Goal: Use online tool/utility: Utilize a website feature to perform a specific function

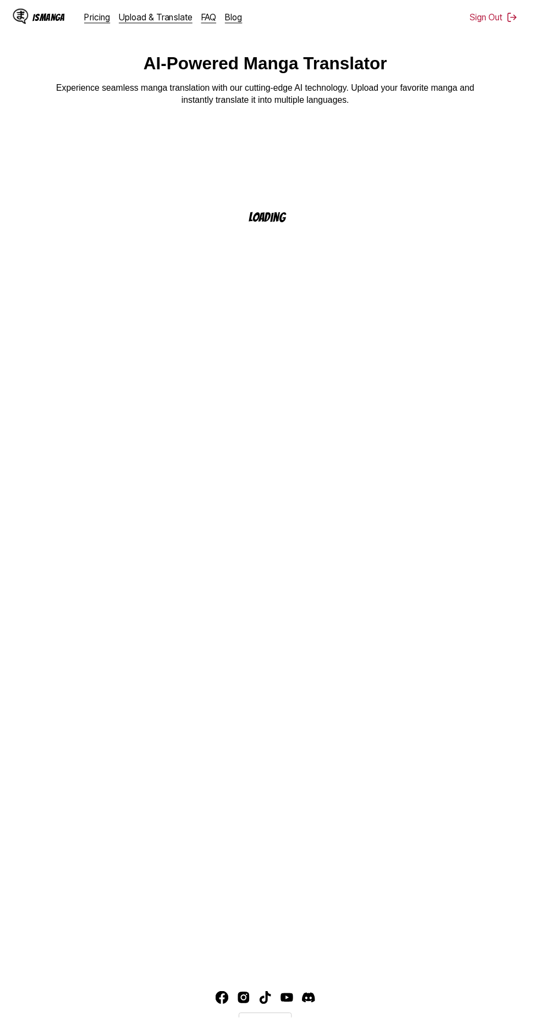
scroll to position [20, 0]
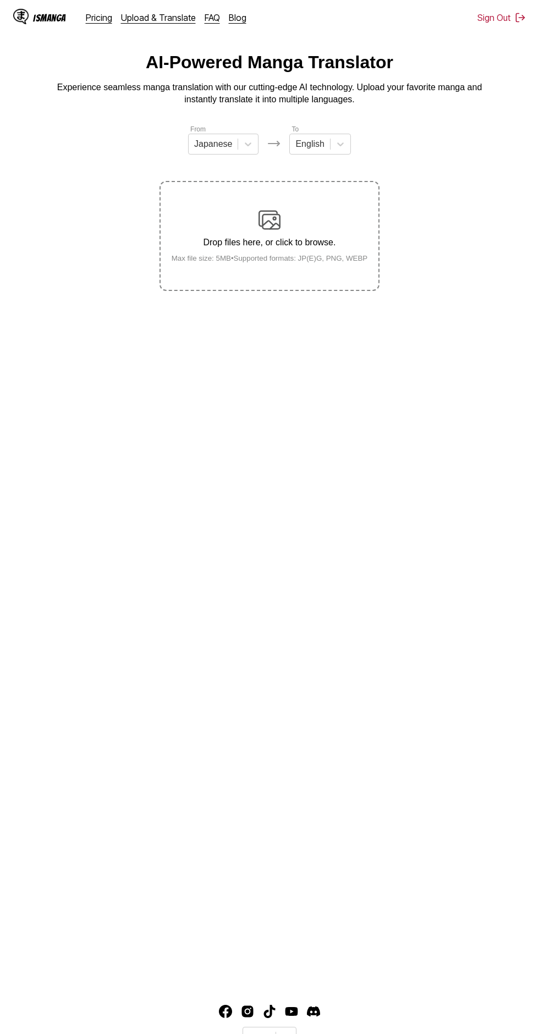
click at [171, 13] on link "Upload & Translate" at bounding box center [158, 17] width 75 height 11
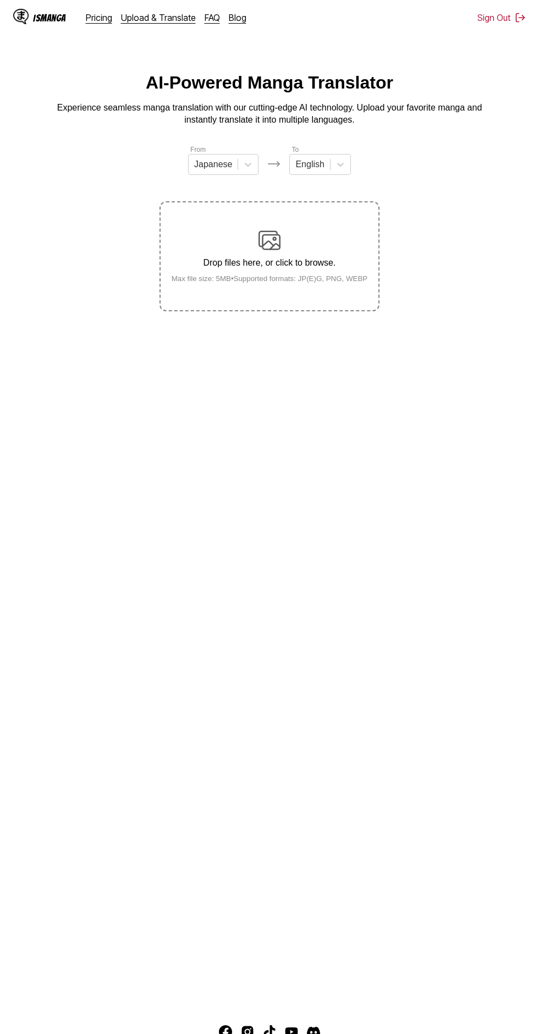
click at [282, 238] on div "Drop files here, or click to browse. Max file size: 5MB • Supported formats: JP…" at bounding box center [270, 255] width 214 height 53
click at [0, 0] on input "Drop files here, or click to browse. Max file size: 5MB • Supported formats: JP…" at bounding box center [0, 0] width 0 height 0
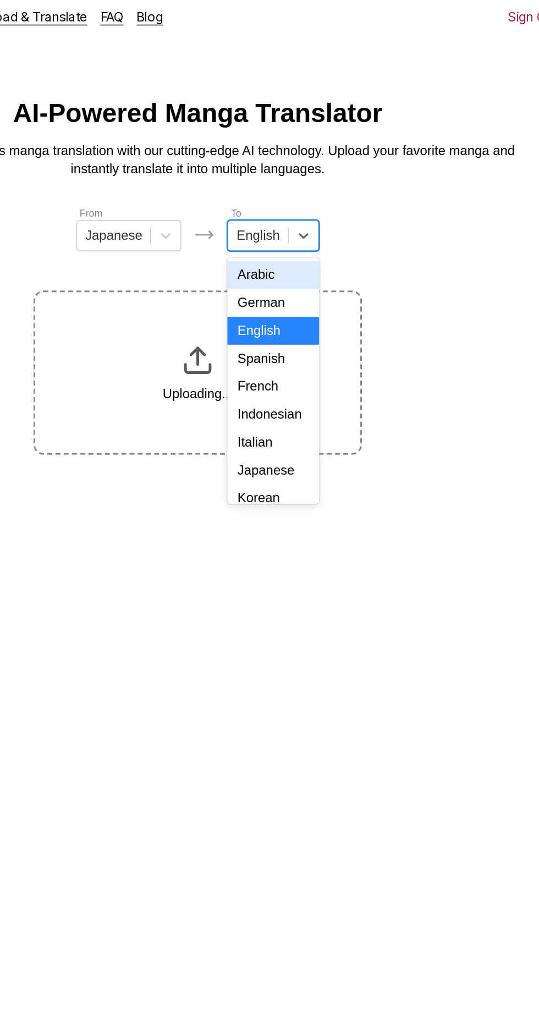
click at [327, 282] on div "Indonesian" at bounding box center [319, 284] width 61 height 19
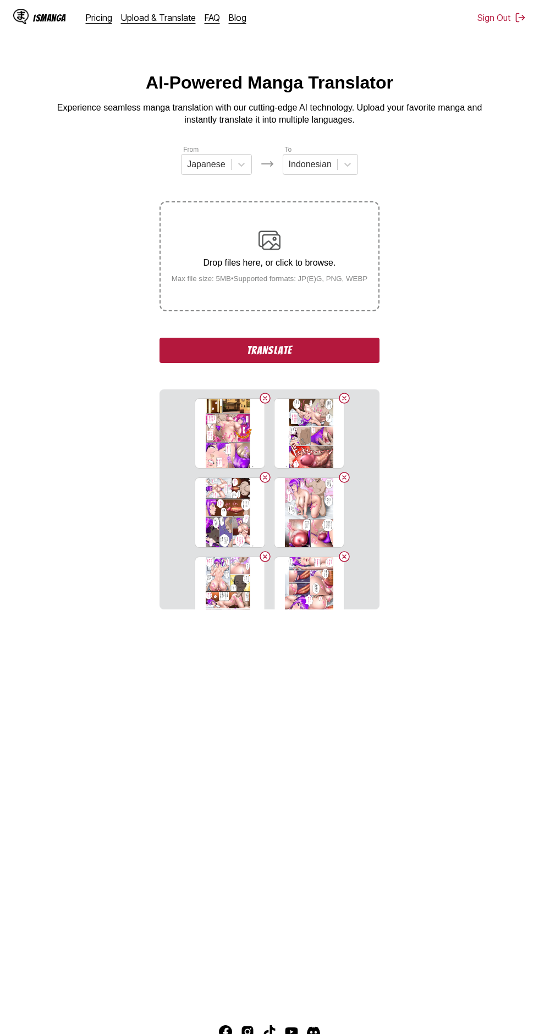
click at [195, 338] on button "Translate" at bounding box center [270, 350] width 220 height 25
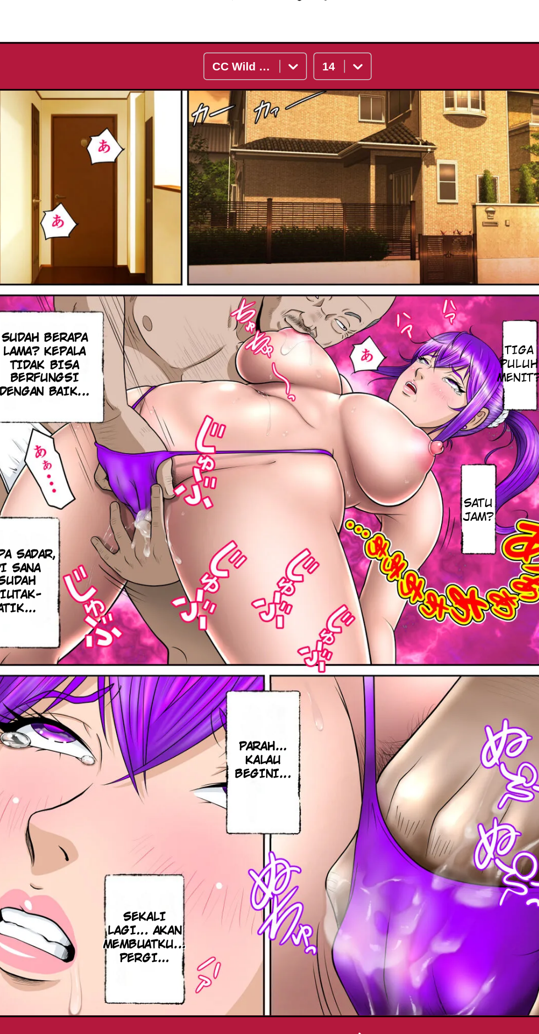
scroll to position [38, 0]
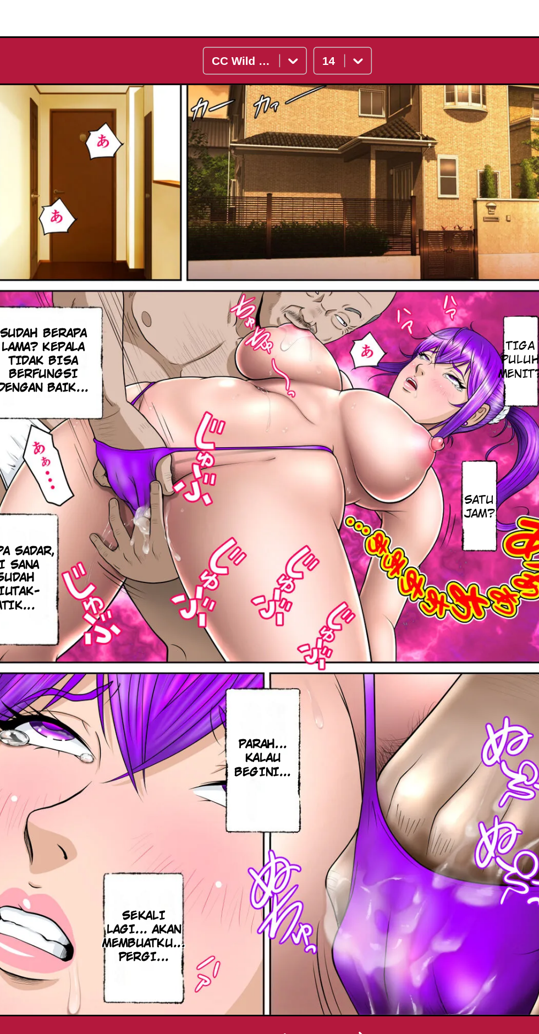
click at [311, 1026] on main "AI-Powered Manga Translator Experience seamless manga translation with our cutt…" at bounding box center [269, 535] width 539 height 1000
click at [314, 1010] on button "button" at bounding box center [320, 1018] width 66 height 16
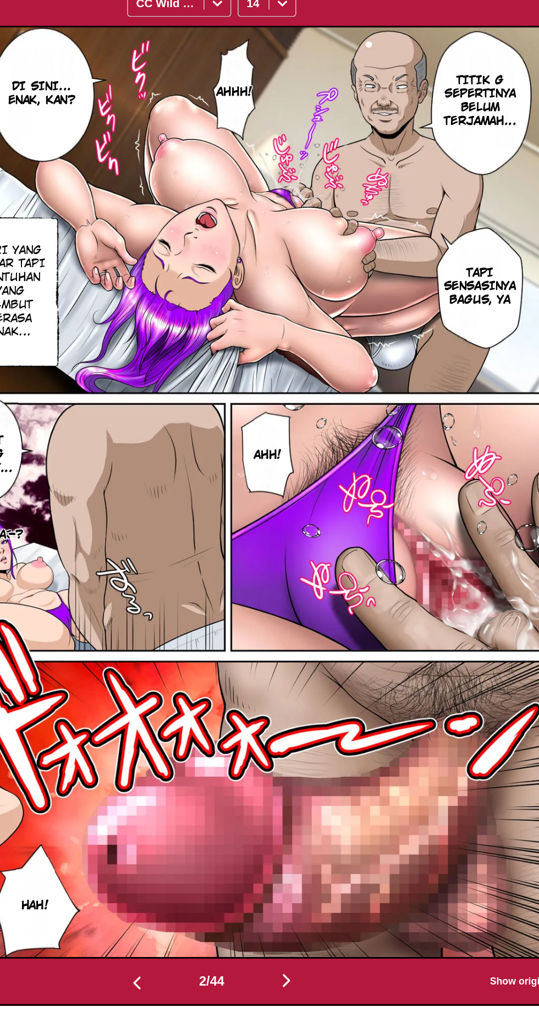
scroll to position [0, 0]
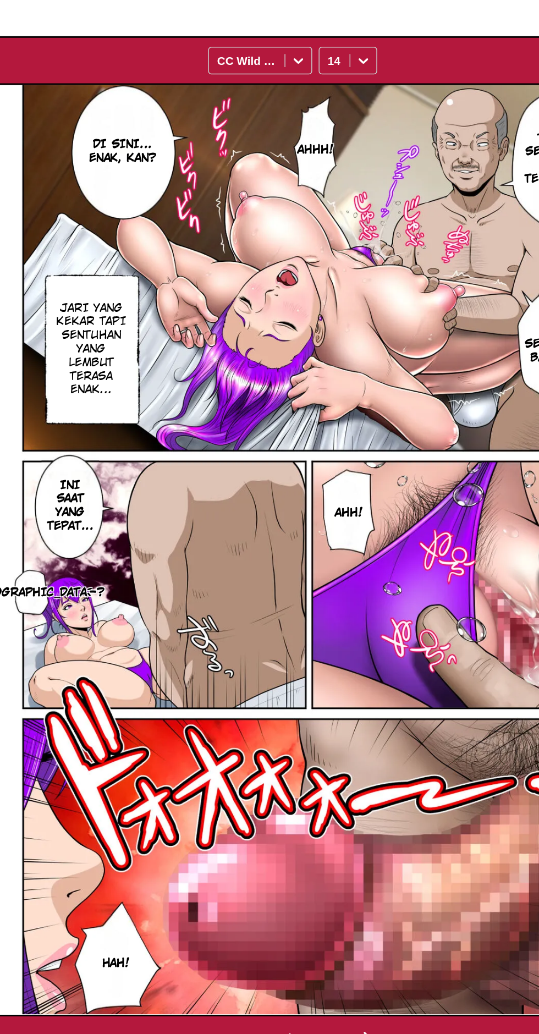
click at [311, 1009] on button "button" at bounding box center [320, 1017] width 66 height 16
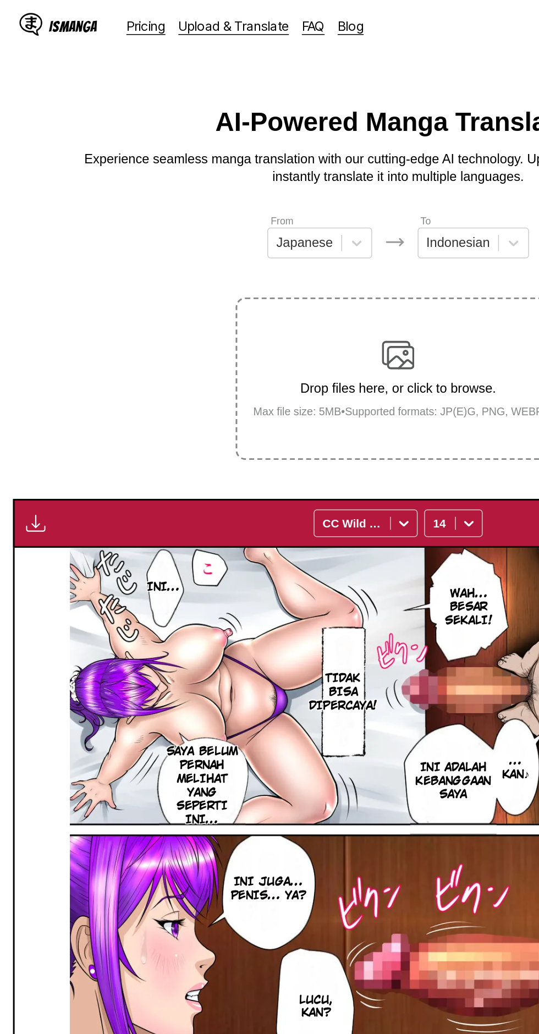
click at [26, 348] on img "button" at bounding box center [24, 354] width 13 height 13
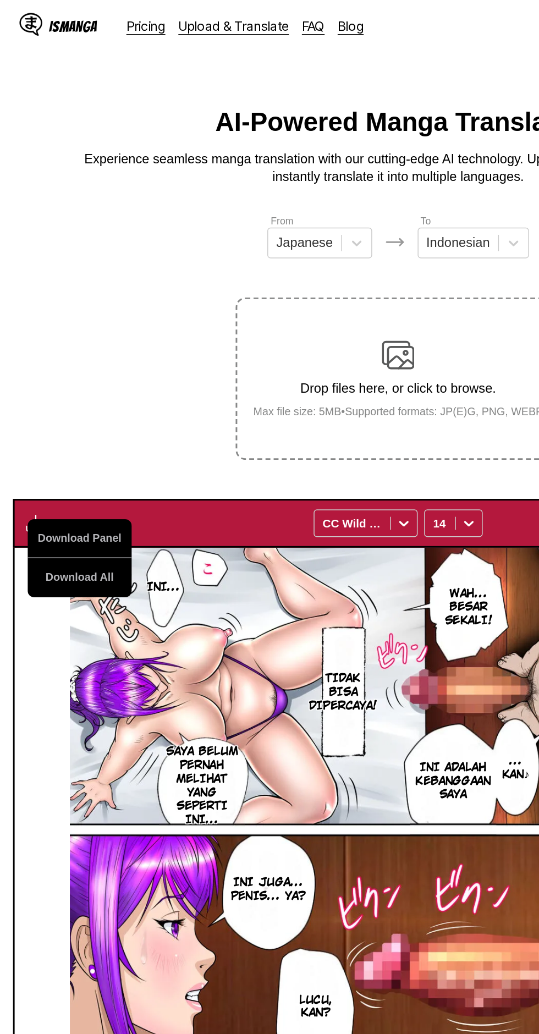
click at [40, 378] on button "Download All" at bounding box center [54, 391] width 70 height 26
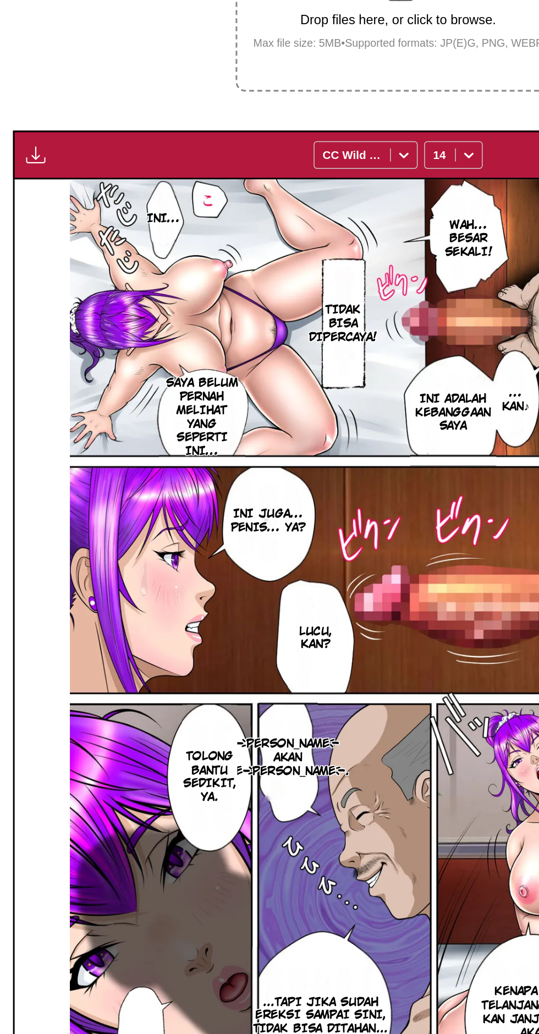
scroll to position [0, 0]
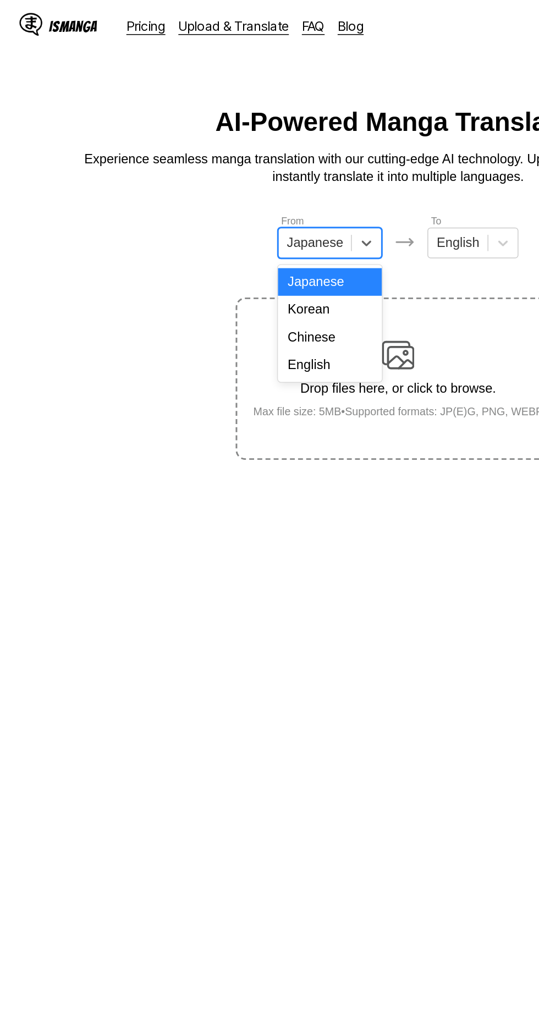
click at [239, 245] on div "English" at bounding box center [223, 247] width 70 height 19
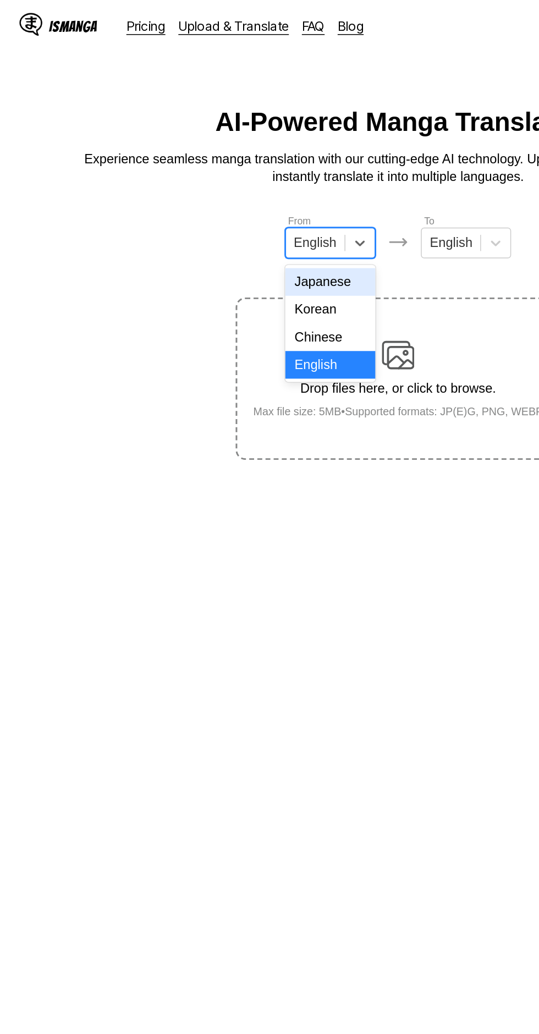
click at [240, 193] on div "Japanese" at bounding box center [223, 191] width 61 height 19
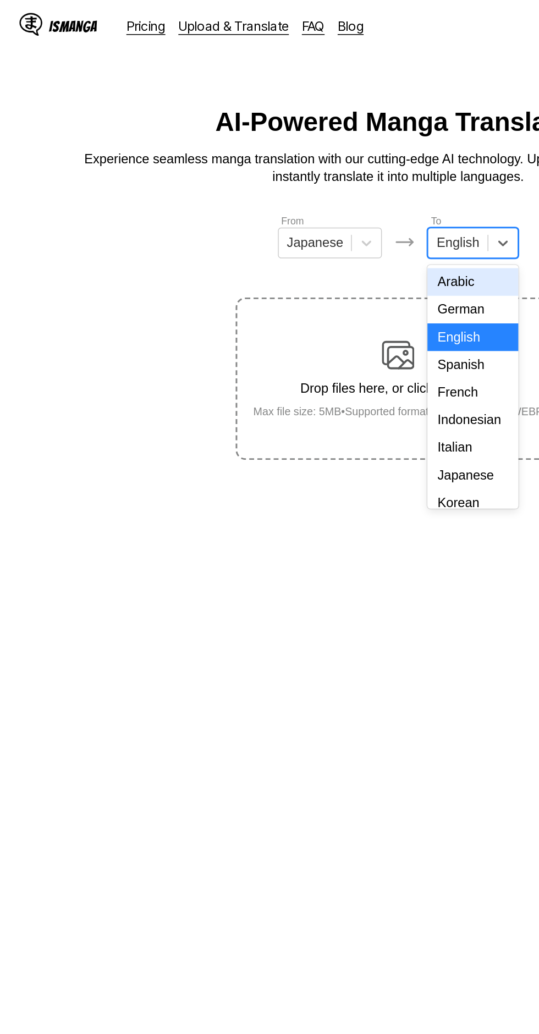
click at [323, 287] on div "Indonesian" at bounding box center [319, 284] width 61 height 19
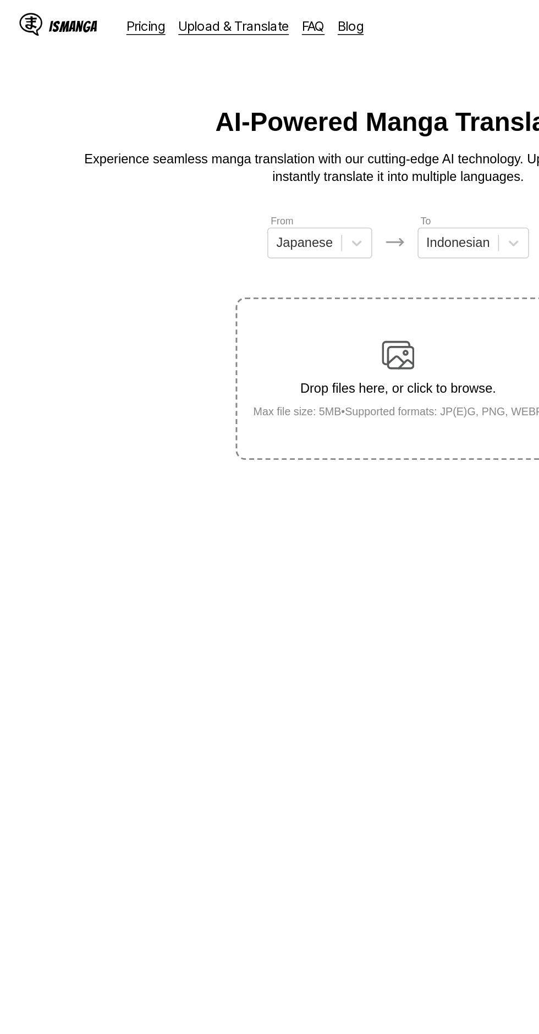
click at [282, 229] on div "Drop files here, or click to browse. Max file size: 5MB • Supported formats: JP…" at bounding box center [270, 255] width 214 height 53
click at [0, 0] on input "Drop files here, or click to browse. Max file size: 5MB • Supported formats: JP…" at bounding box center [0, 0] width 0 height 0
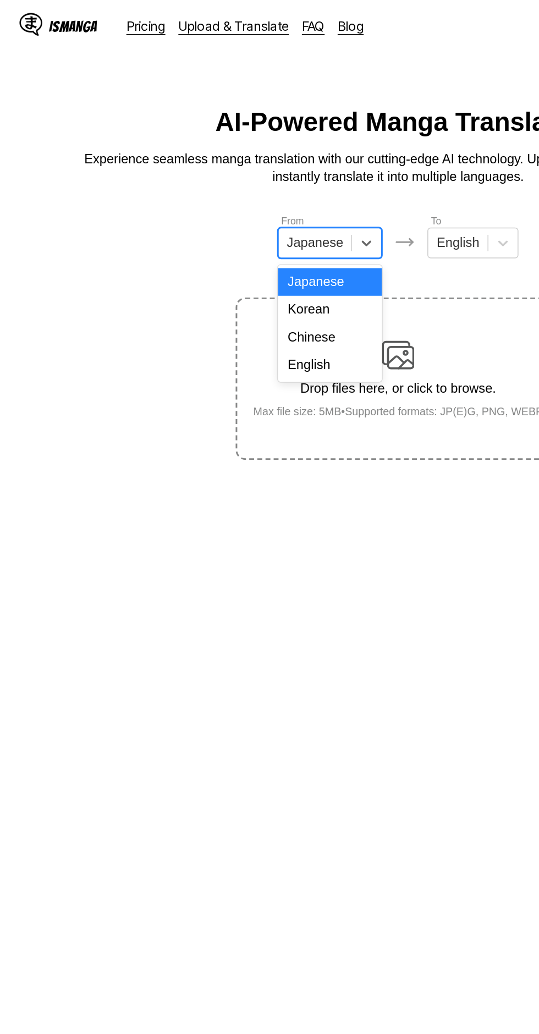
click at [236, 247] on div "English" at bounding box center [223, 247] width 70 height 19
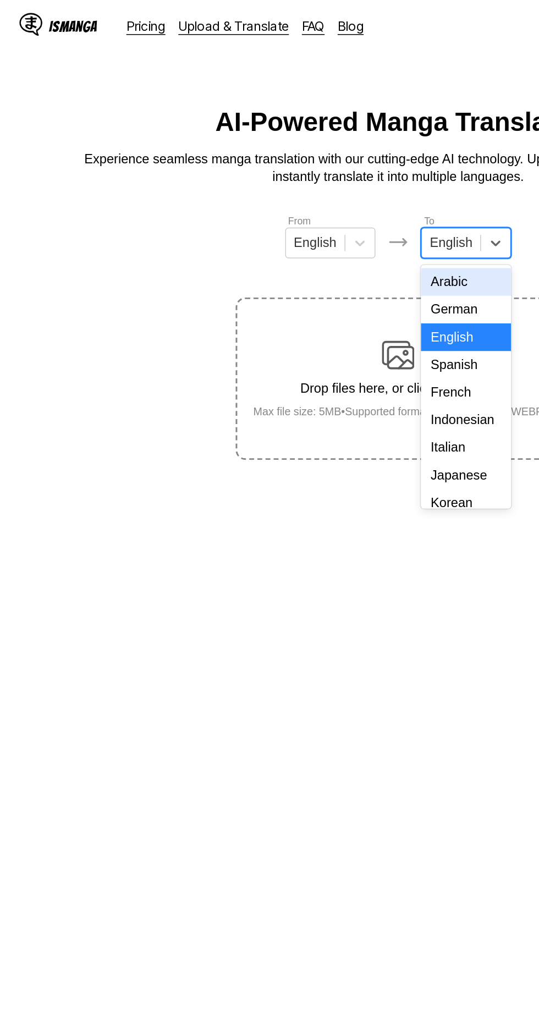
click at [325, 287] on div "Indonesian" at bounding box center [315, 284] width 61 height 19
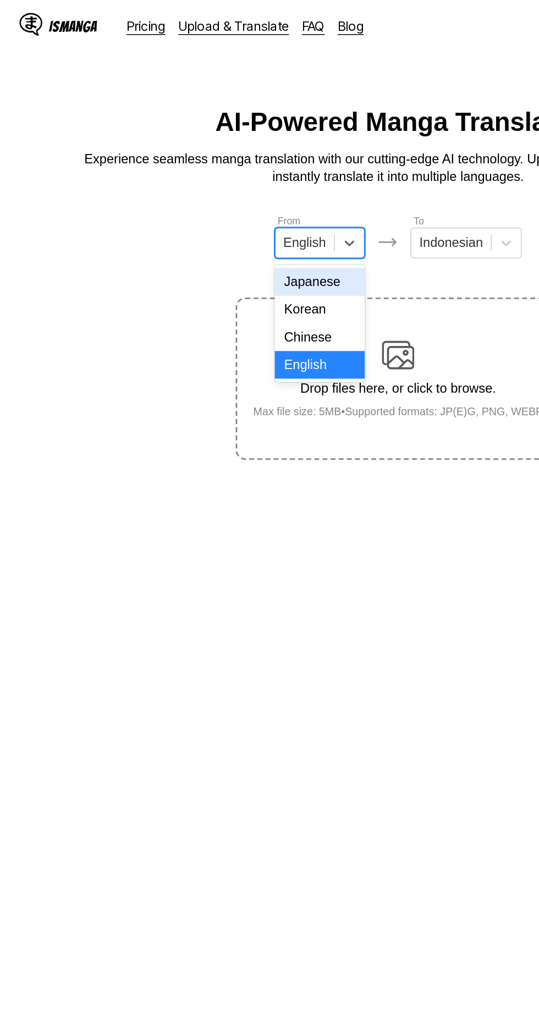
click at [229, 190] on div "Japanese" at bounding box center [216, 191] width 61 height 19
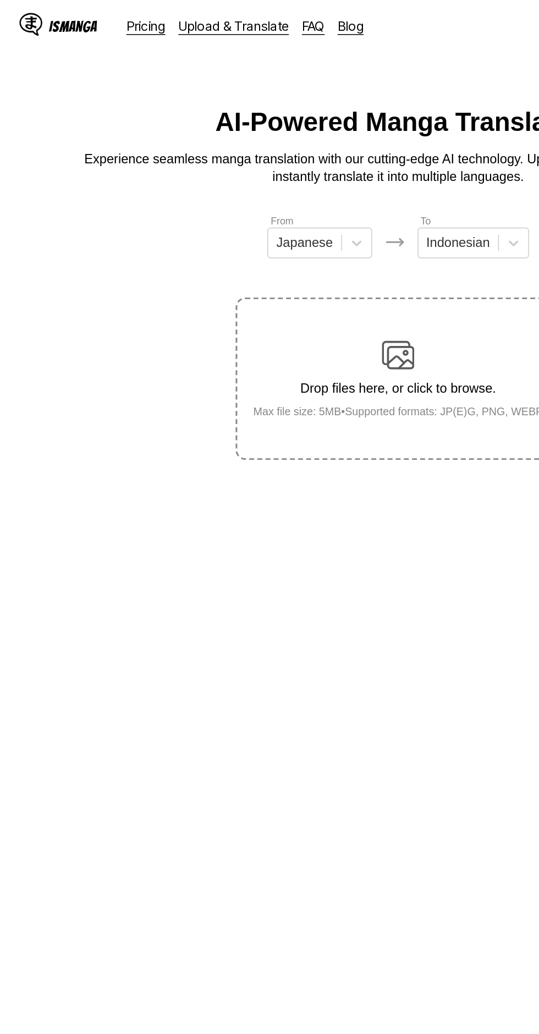
click at [278, 233] on img at bounding box center [270, 240] width 22 height 22
click at [0, 0] on input "Drop files here, or click to browse. Max file size: 5MB • Supported formats: JP…" at bounding box center [0, 0] width 0 height 0
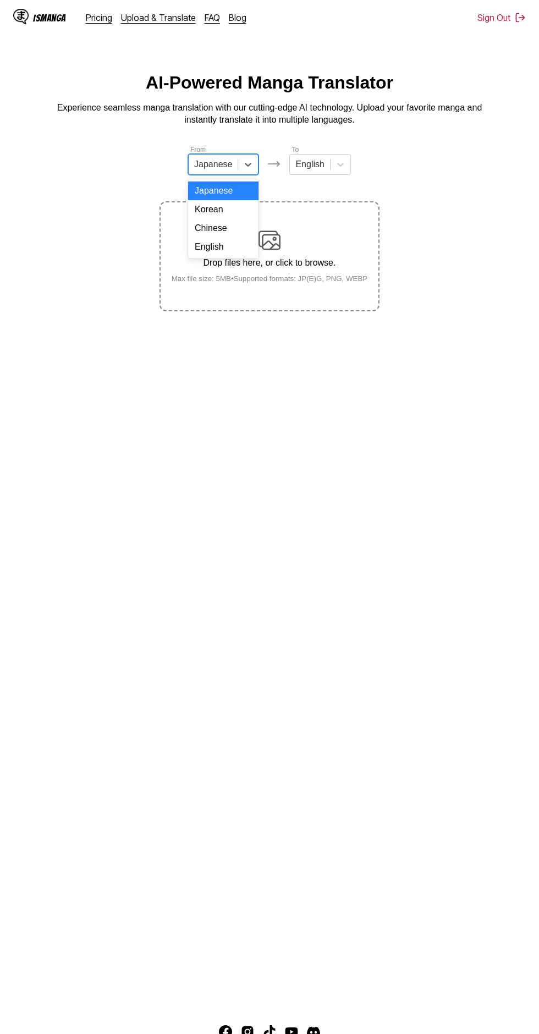
click at [196, 164] on input "text" at bounding box center [195, 165] width 2 height 10
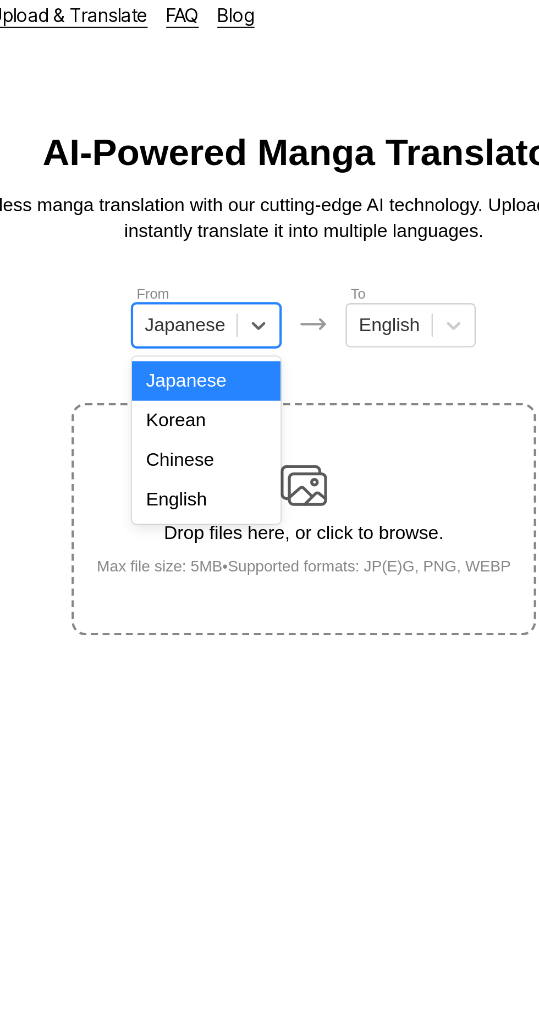
click at [235, 248] on div "English" at bounding box center [223, 247] width 70 height 19
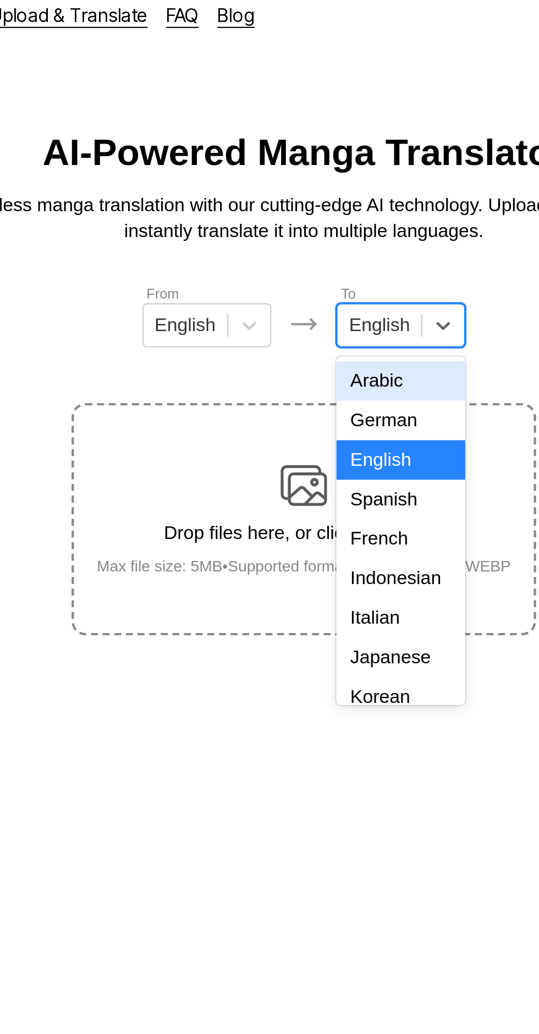
click at [325, 277] on div "Indonesian" at bounding box center [315, 284] width 61 height 19
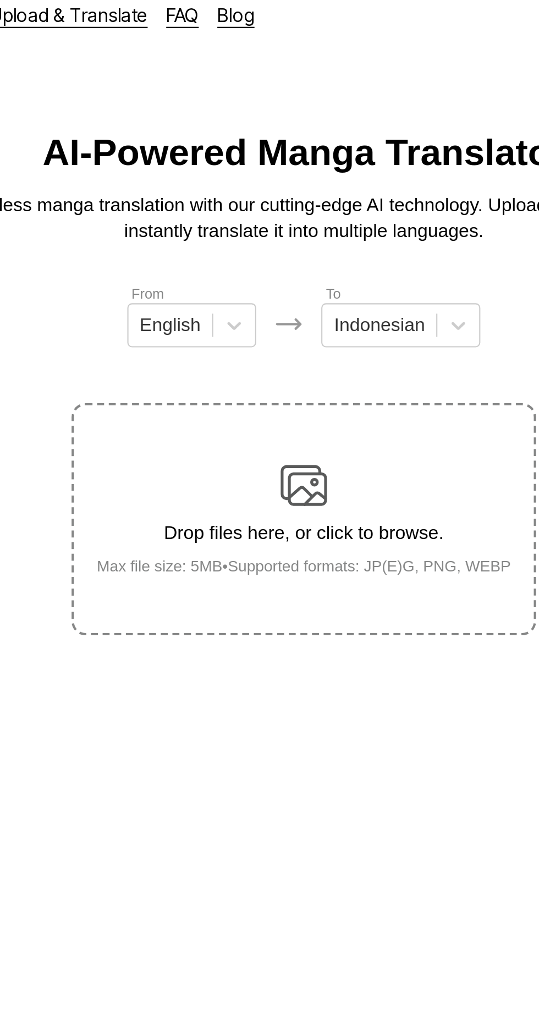
click at [271, 207] on label "Drop files here, or click to browse. Max file size: 5MB • Supported formats: JP…" at bounding box center [270, 256] width 218 height 108
click at [0, 0] on input "Drop files here, or click to browse. Max file size: 5MB • Supported formats: JP…" at bounding box center [0, 0] width 0 height 0
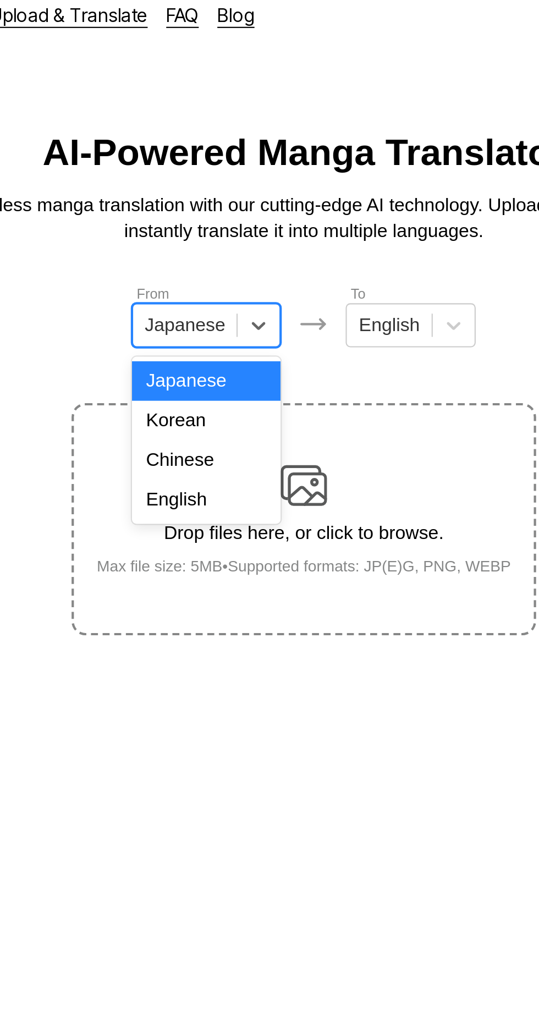
click at [238, 249] on div "English" at bounding box center [223, 247] width 70 height 19
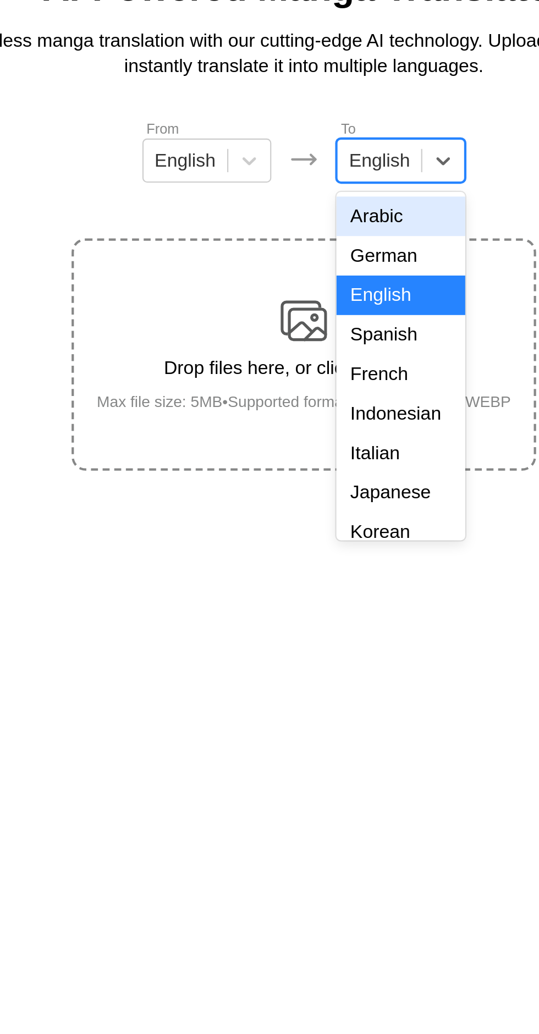
click at [314, 290] on div "Indonesian" at bounding box center [315, 284] width 61 height 19
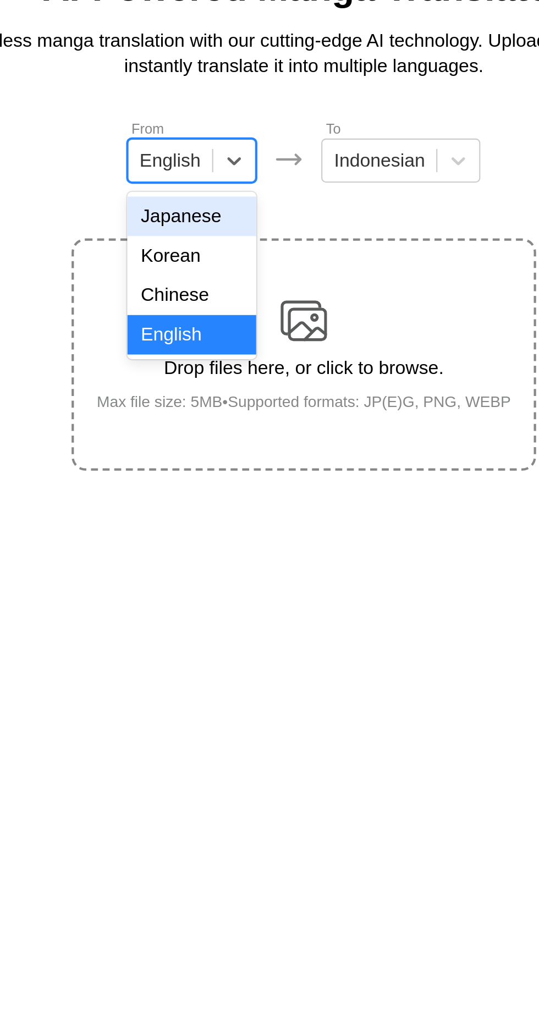
click at [229, 196] on div "Japanese" at bounding box center [216, 191] width 61 height 19
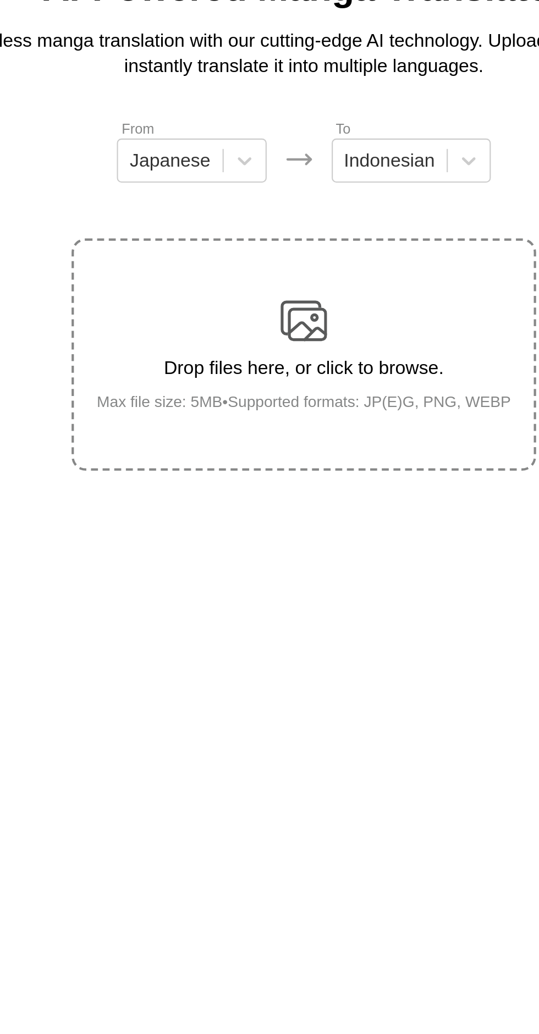
click at [273, 229] on img at bounding box center [270, 240] width 22 height 22
click at [0, 0] on input "Drop files here, or click to browse. Max file size: 5MB • Supported formats: JP…" at bounding box center [0, 0] width 0 height 0
